Goal: Information Seeking & Learning: Understand process/instructions

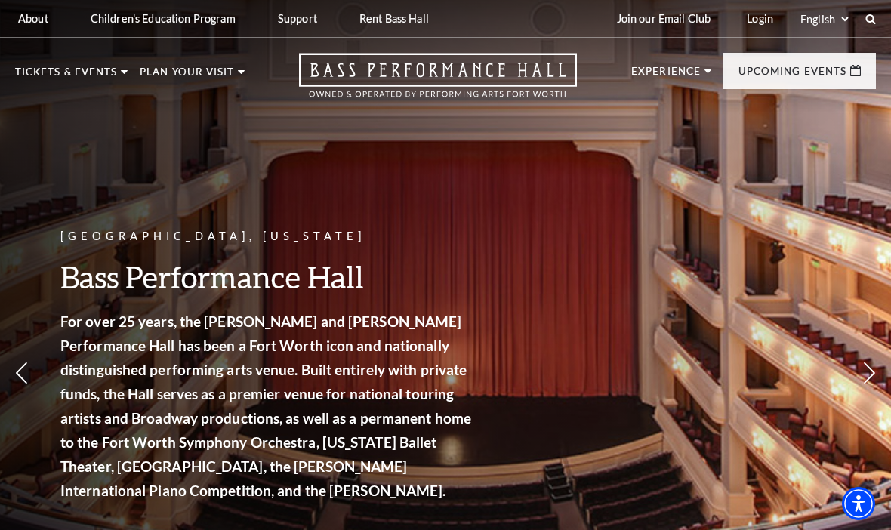
click at [758, 23] on link "Login" at bounding box center [760, 18] width 51 height 37
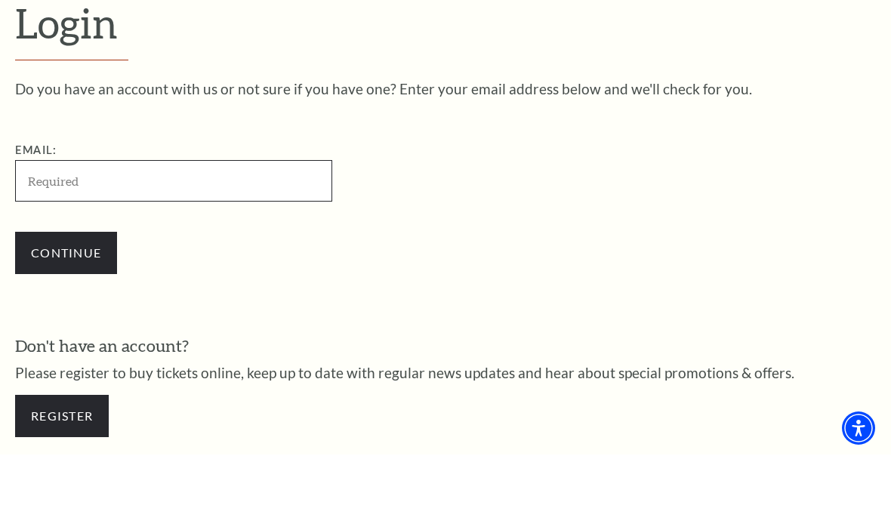
type input "wanda.singer19@gmail.com"
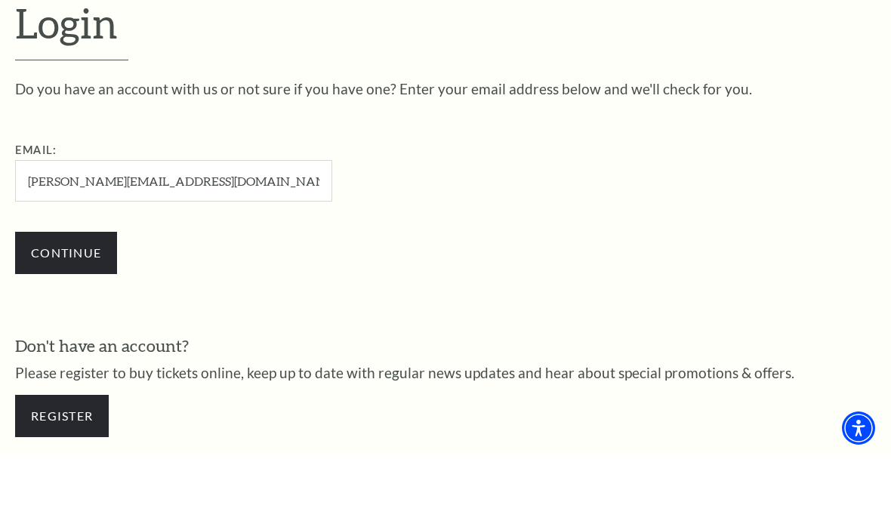
click at [66, 307] on input "Continue" at bounding box center [66, 328] width 102 height 42
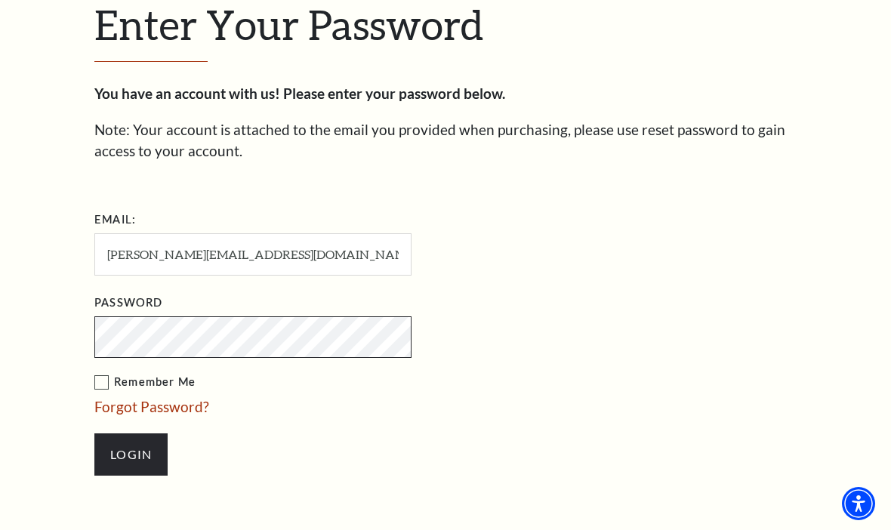
scroll to position [402, 0]
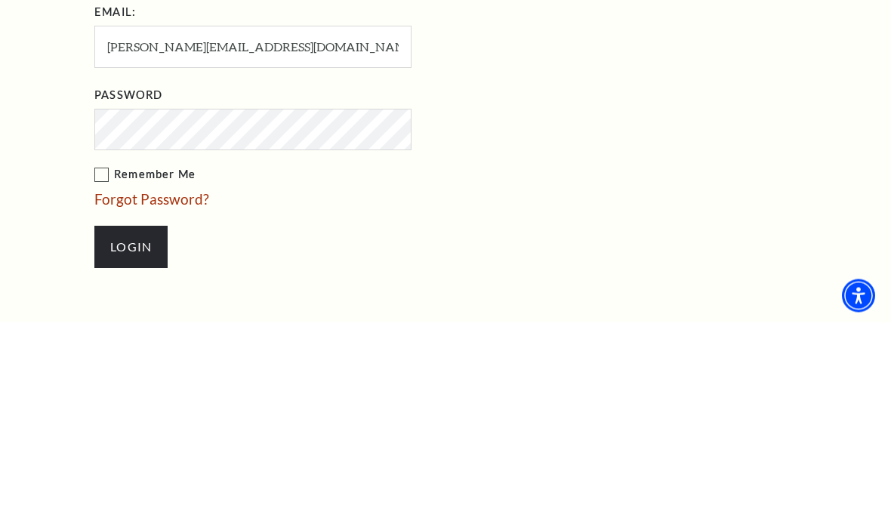
click at [131, 434] on input "Login" at bounding box center [130, 455] width 73 height 42
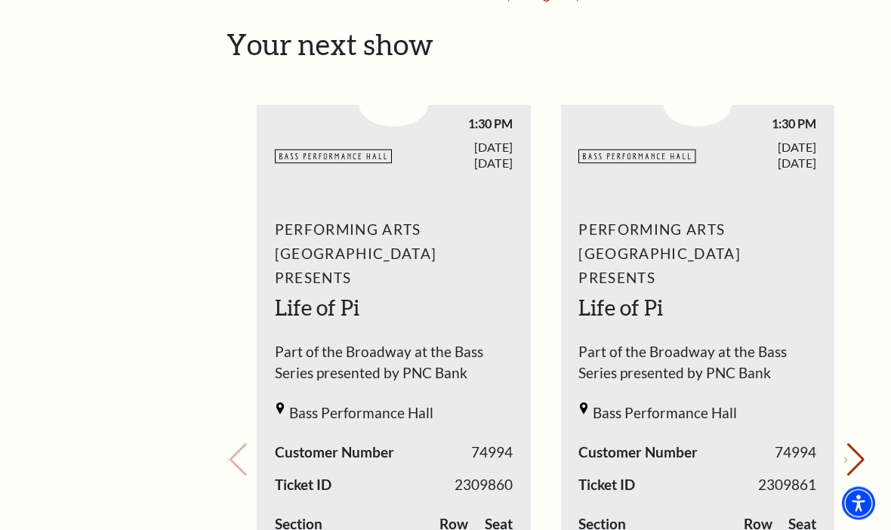
scroll to position [512, 0]
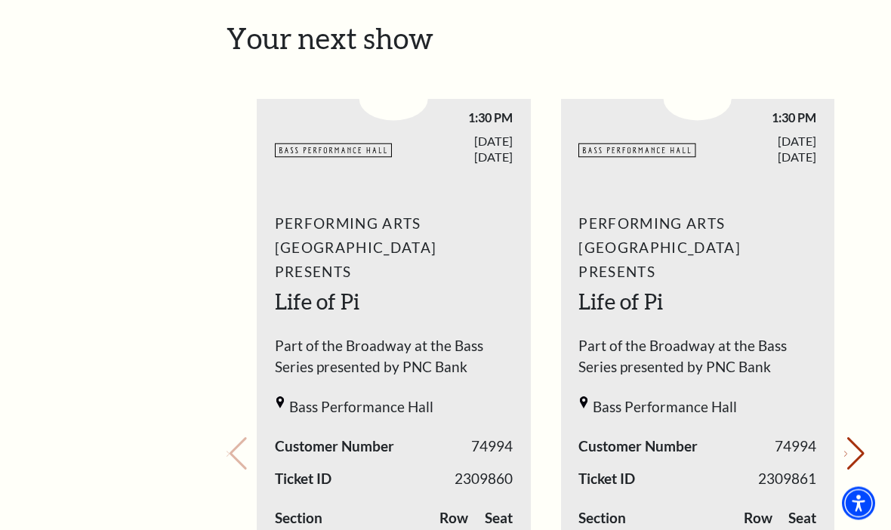
click at [424, 336] on span "Part of the Broadway at the Bass Series presented by PNC Bank" at bounding box center [394, 361] width 238 height 51
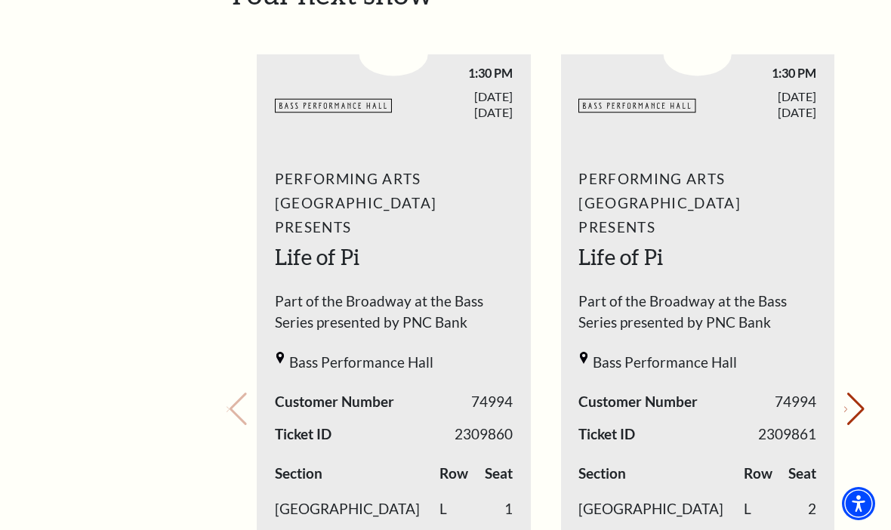
scroll to position [554, 0]
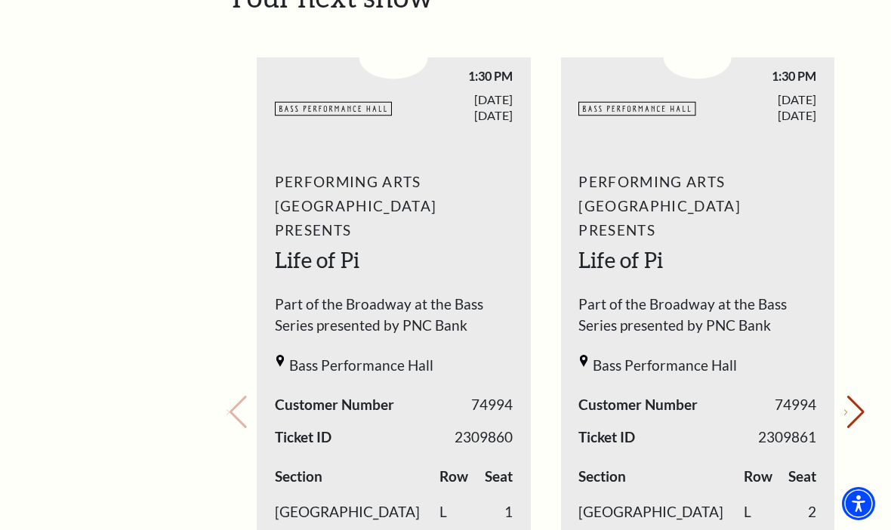
click at [863, 374] on div "Your next show Previous slide. Next slide." at bounding box center [546, 392] width 638 height 824
click at [847, 410] on icon "Next slide" at bounding box center [845, 412] width 3 height 5
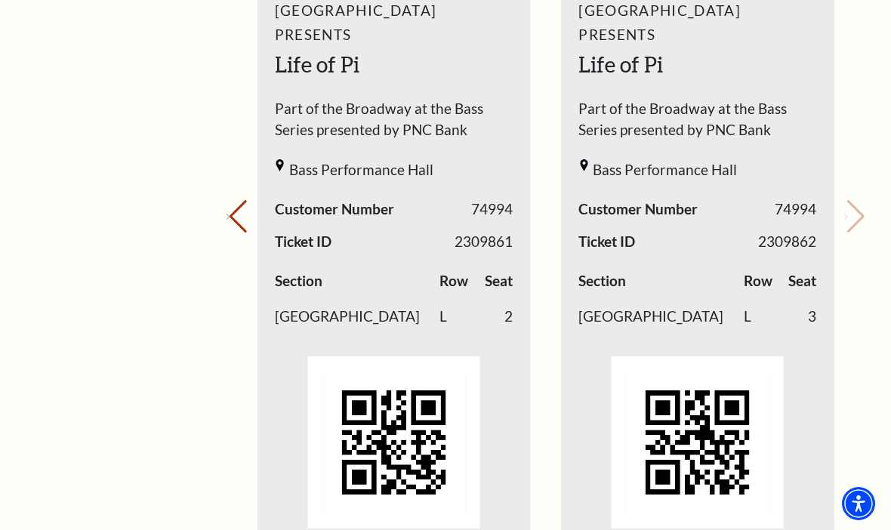
scroll to position [735, 0]
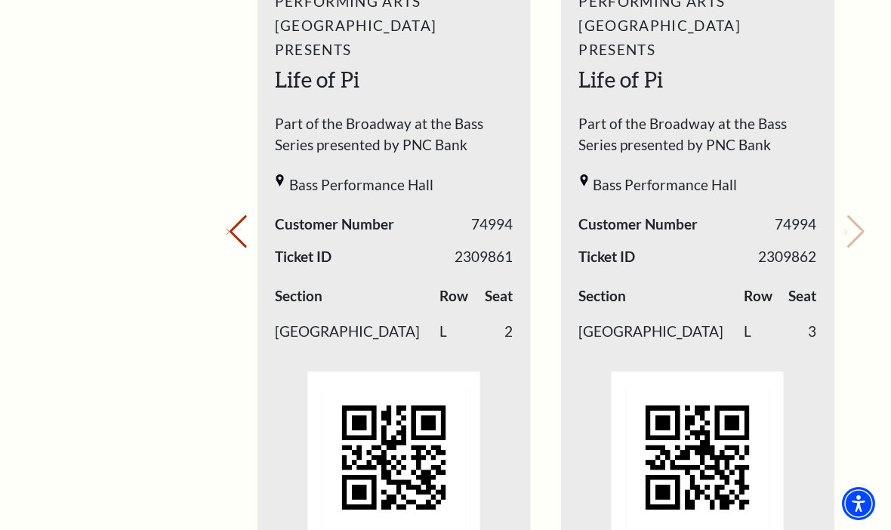
click at [850, 222] on div "Your next show Previous slide. Next slide." at bounding box center [546, 211] width 638 height 824
click at [856, 208] on div "Your next show Previous slide. Next slide." at bounding box center [546, 211] width 638 height 824
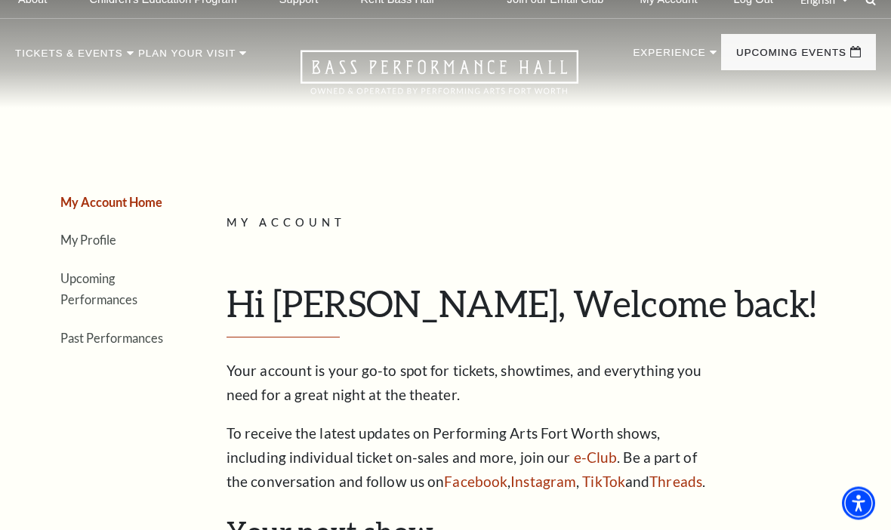
scroll to position [0, 0]
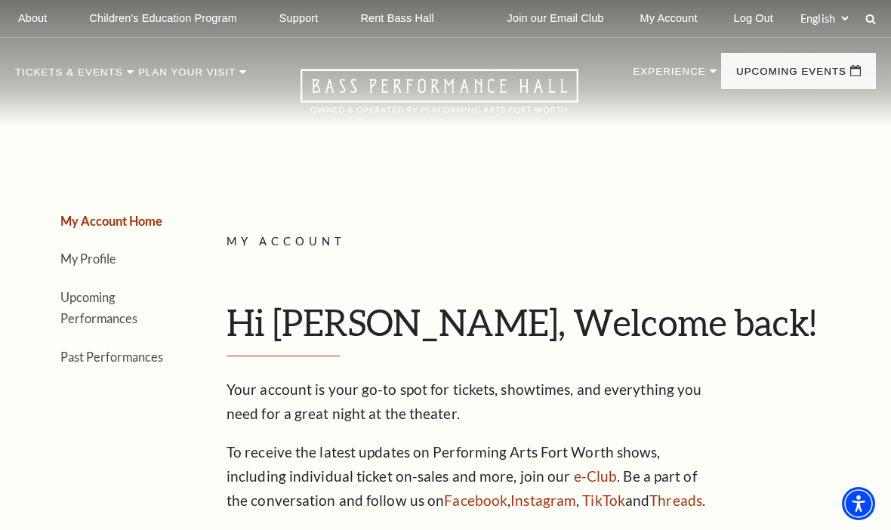
click at [109, 384] on link "Helpful Hints" at bounding box center [76, 384] width 97 height 12
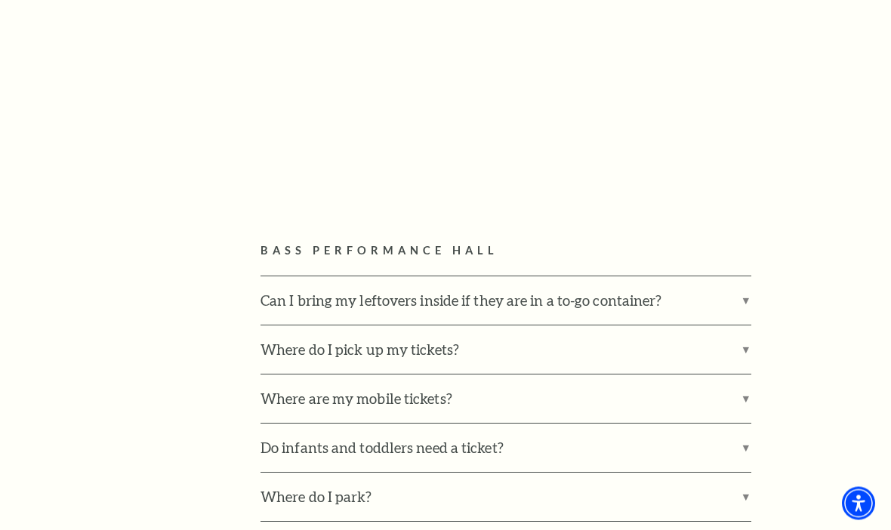
scroll to position [665, 0]
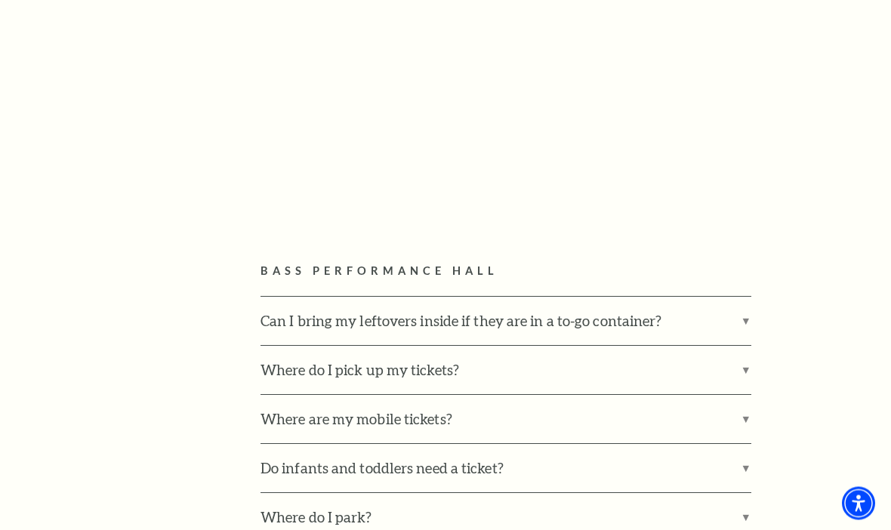
click at [738, 415] on label "Where are my mobile tickets?" at bounding box center [505, 420] width 491 height 48
click at [0, 0] on input "Where are my mobile tickets?" at bounding box center [0, 0] width 0 height 0
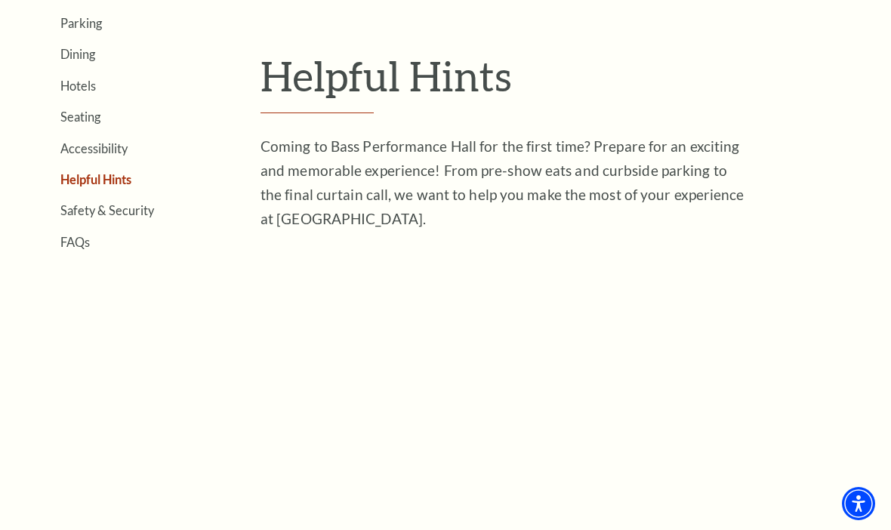
scroll to position [384, 0]
click at [87, 242] on link "FAQs" at bounding box center [74, 241] width 29 height 14
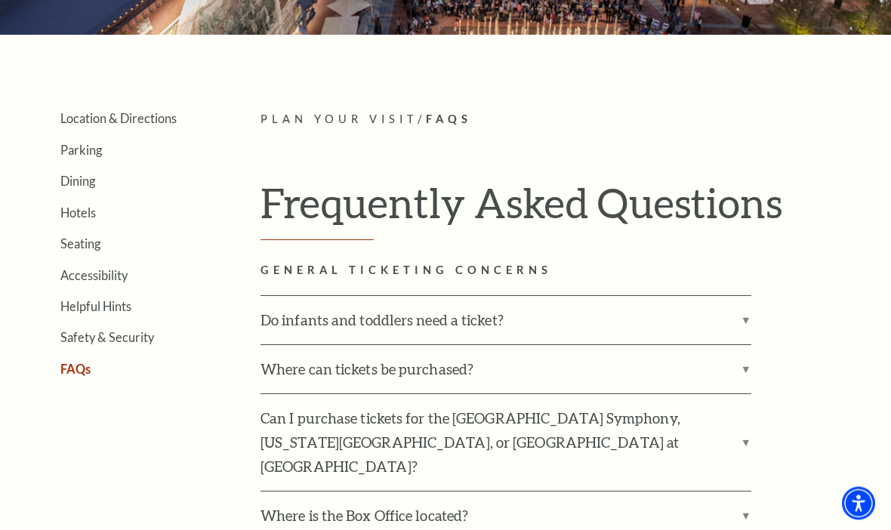
scroll to position [256, 0]
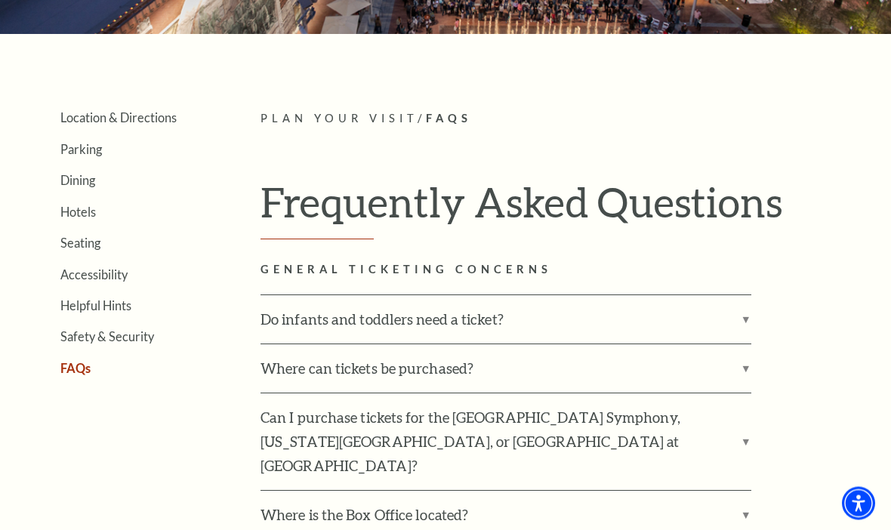
click at [138, 334] on link "Safety & Security" at bounding box center [107, 337] width 94 height 14
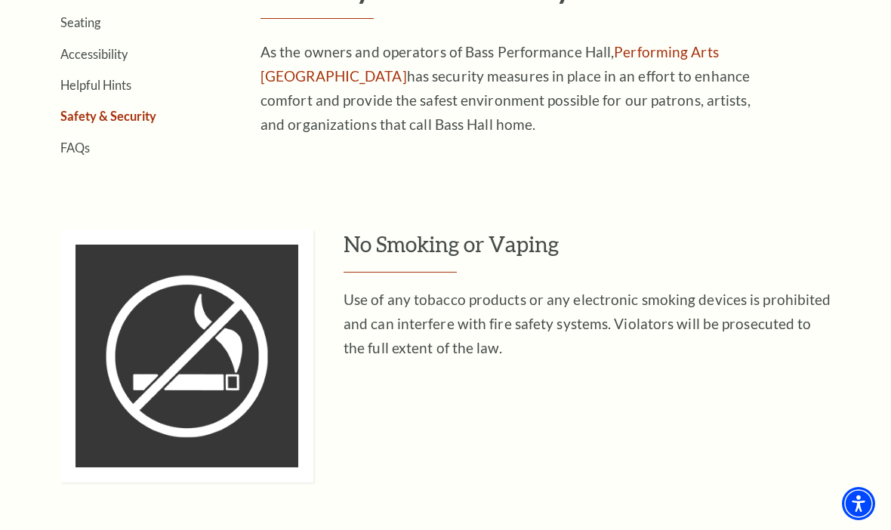
scroll to position [491, 0]
